Goal: Information Seeking & Learning: Learn about a topic

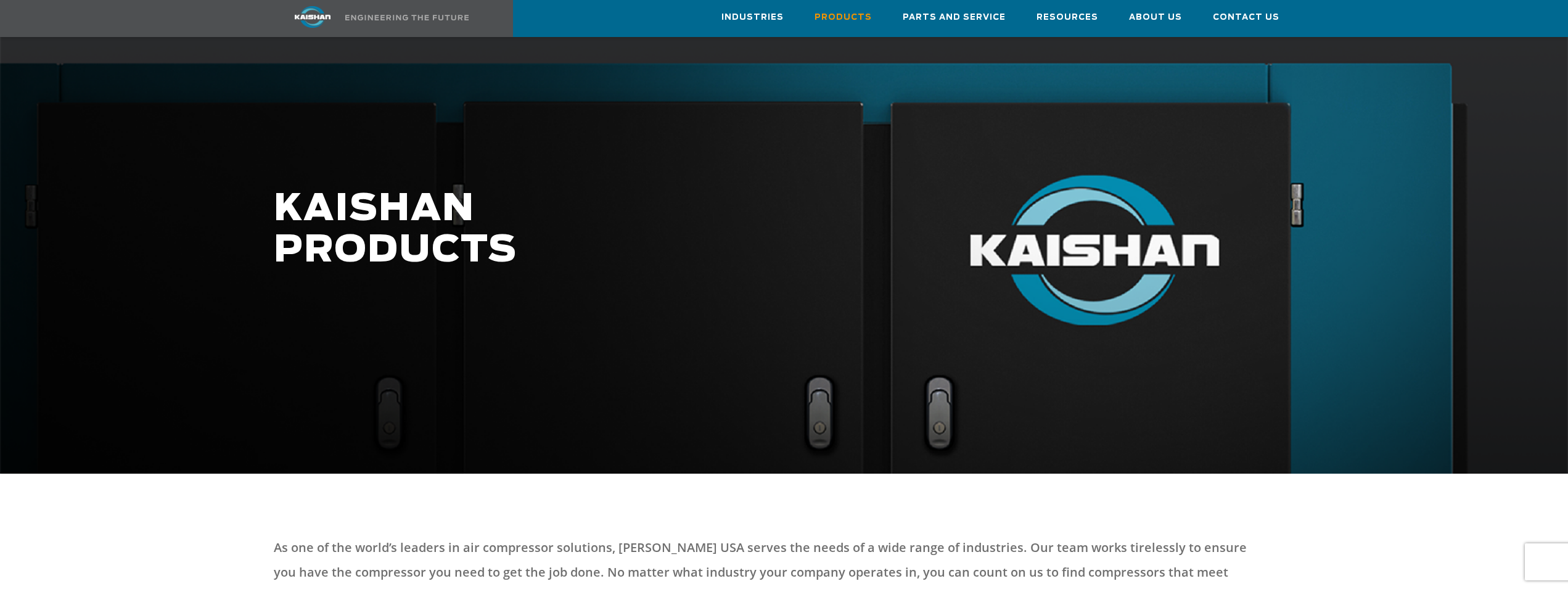
scroll to position [63, 0]
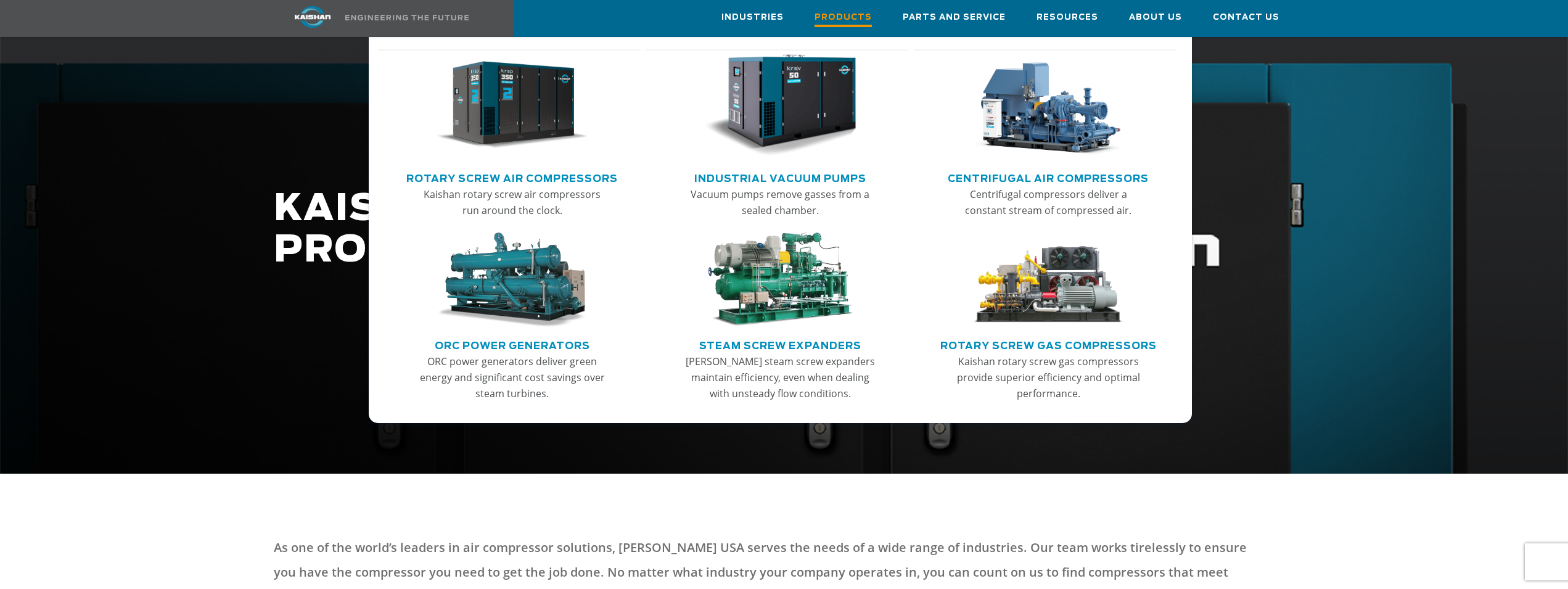
click at [847, 15] on span "Products" at bounding box center [844, 19] width 57 height 17
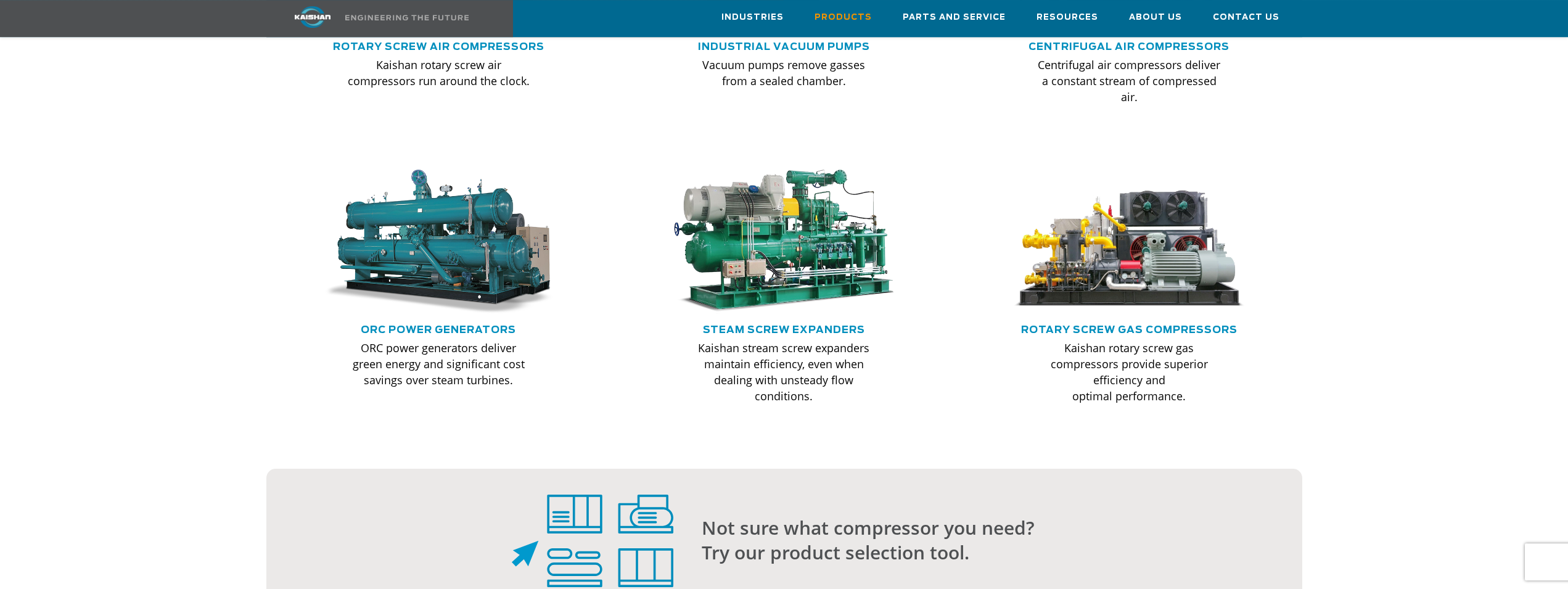
scroll to position [1007, 0]
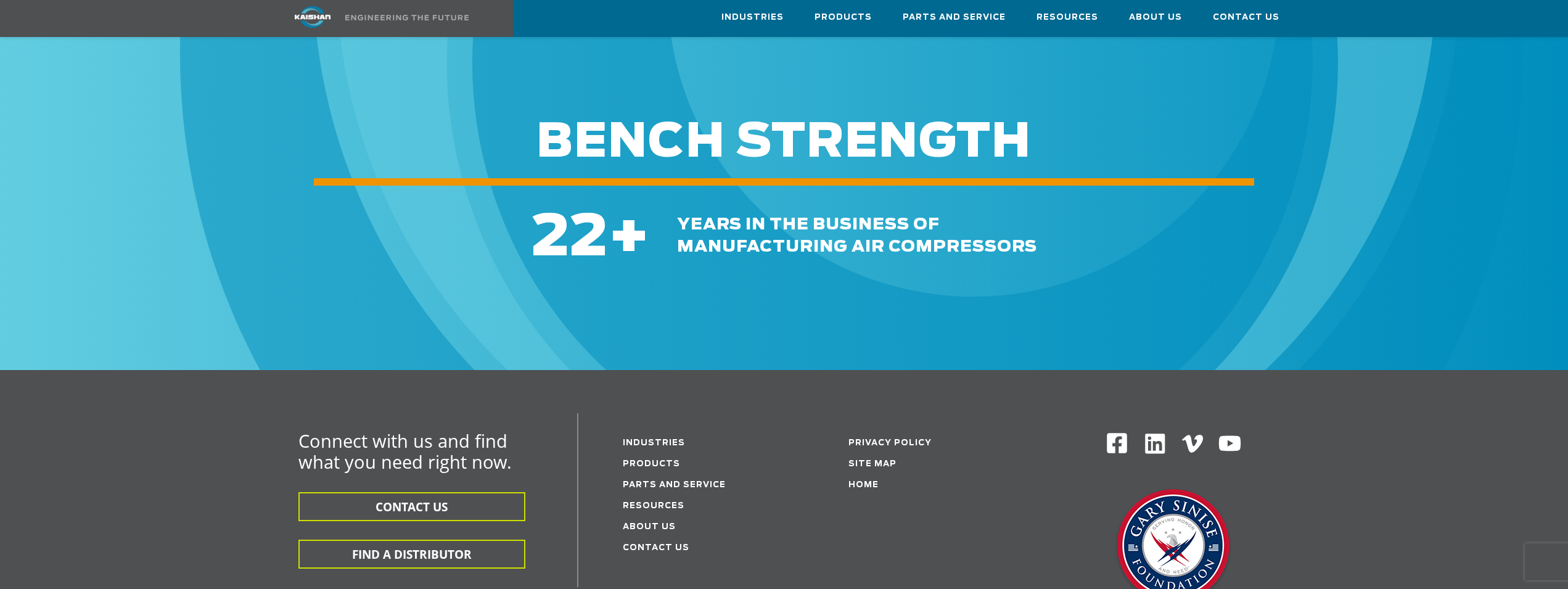
scroll to position [1675, 0]
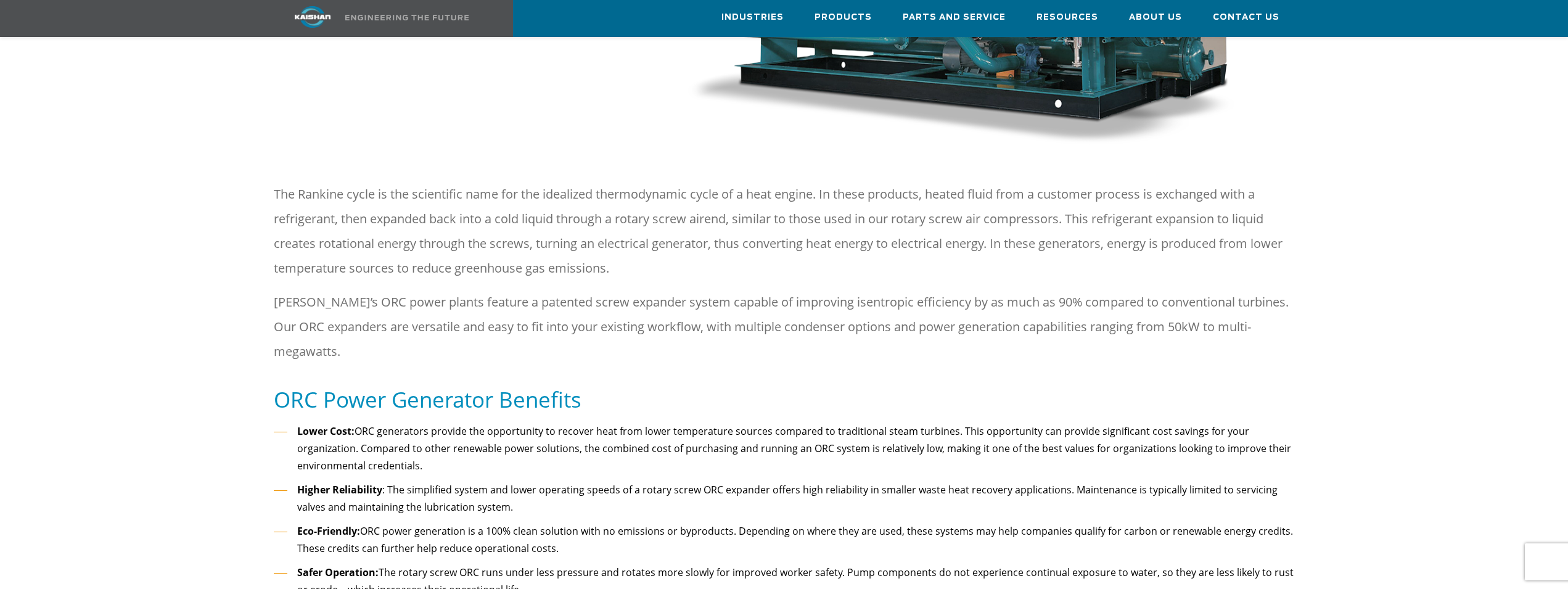
scroll to position [880, 0]
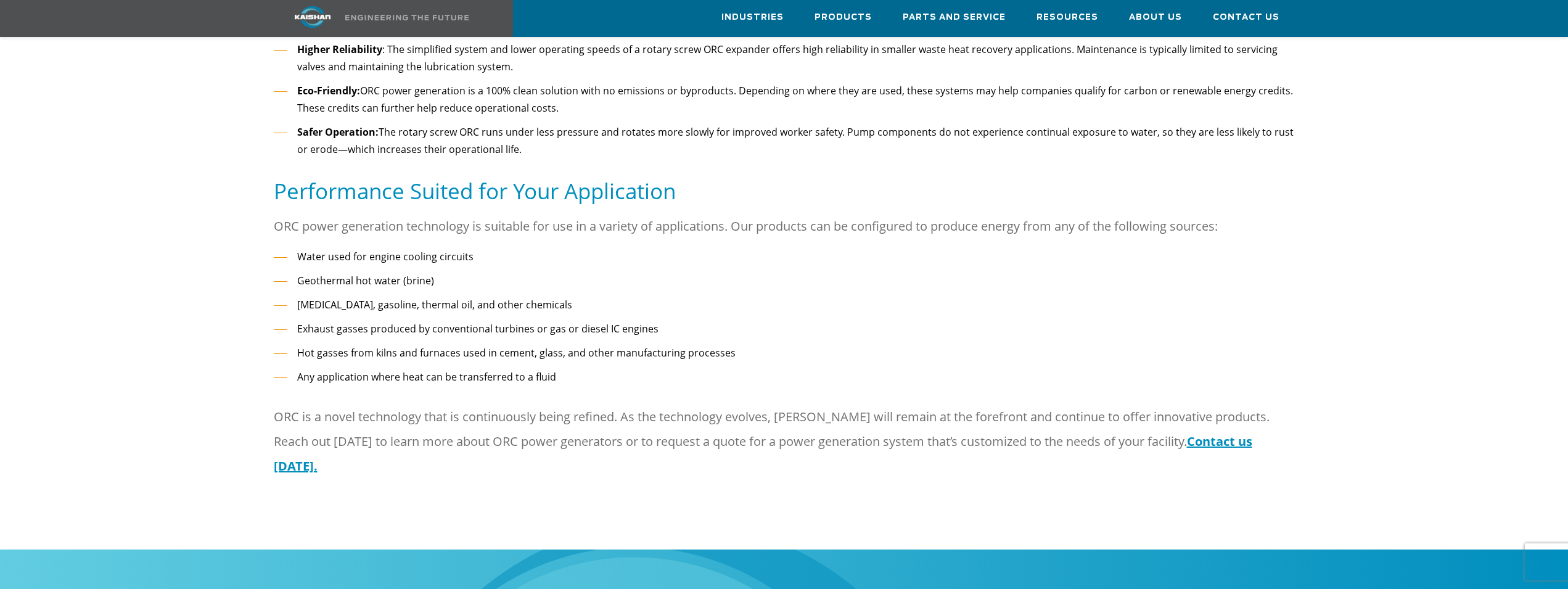
click at [1109, 320] on li "Exhaust gasses produced by conventional turbines or gas or diesel IC engines" at bounding box center [784, 329] width 1021 height 18
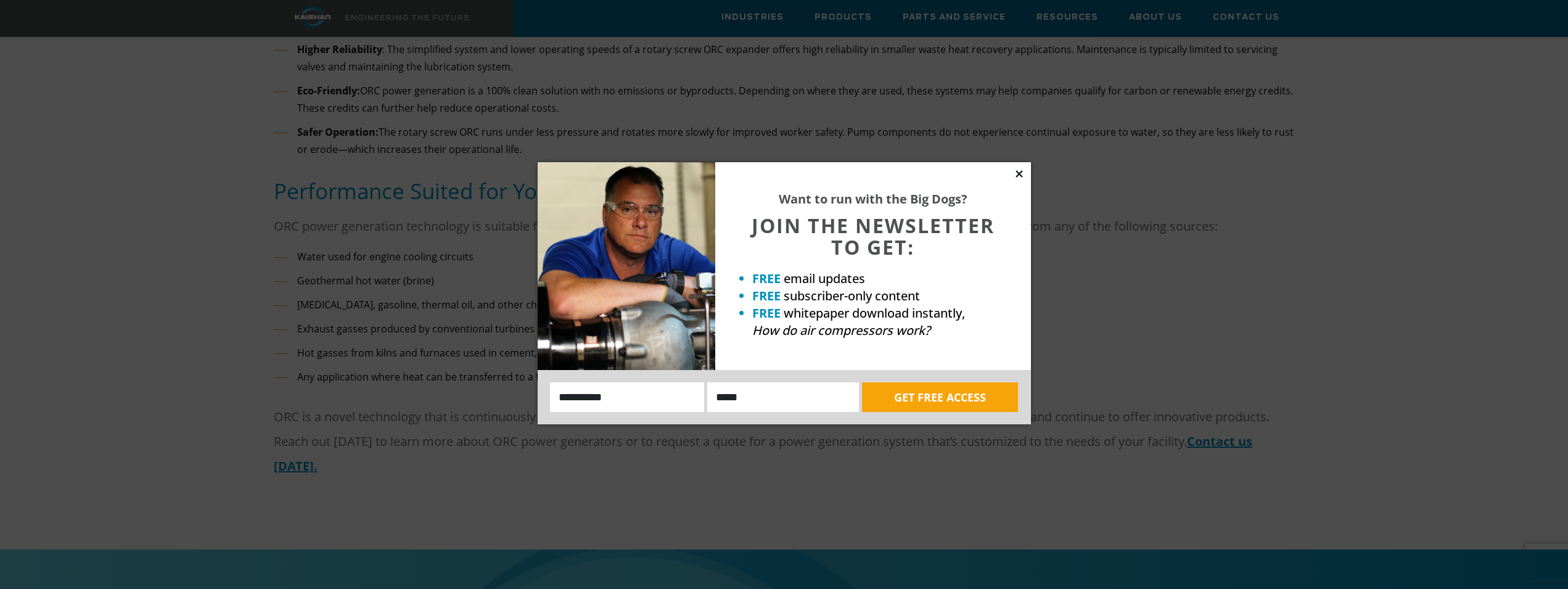
click at [1021, 176] on icon at bounding box center [1019, 174] width 7 height 7
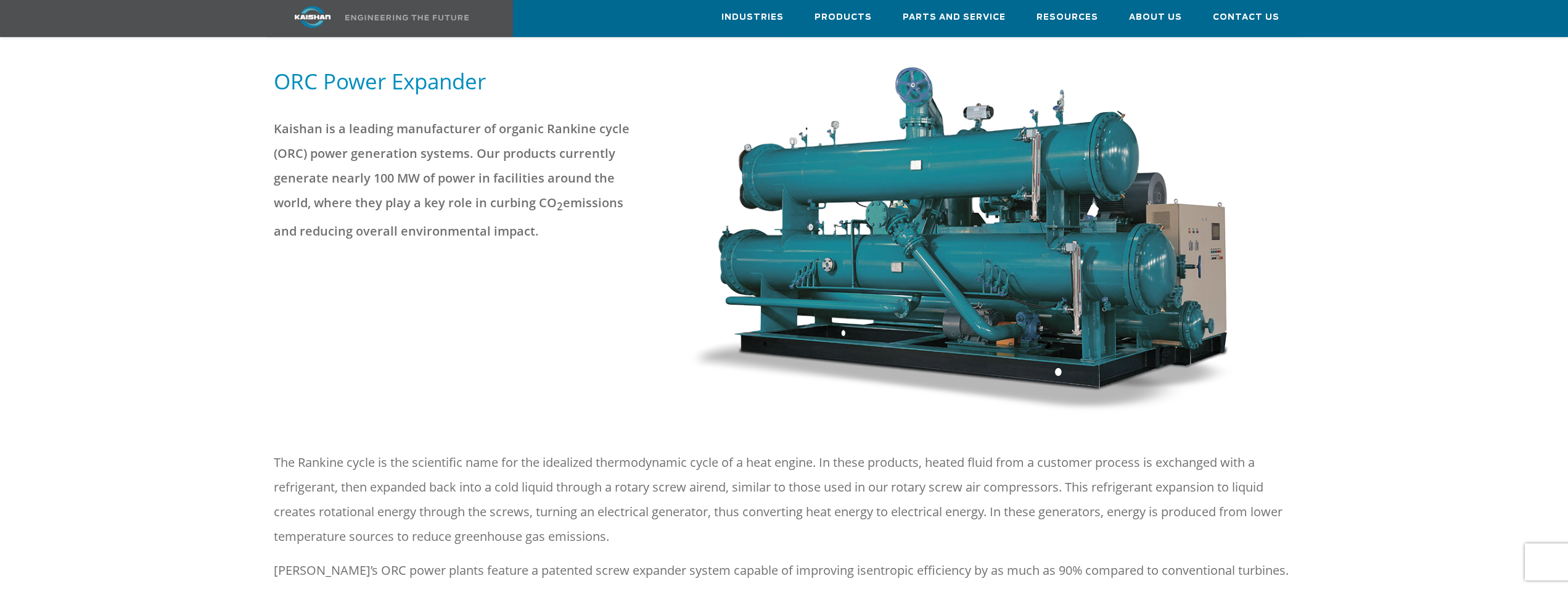
scroll to position [252, 0]
